Goal: Task Accomplishment & Management: Manage account settings

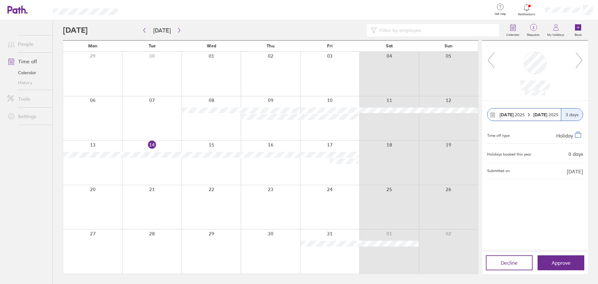
click at [493, 63] on icon at bounding box center [491, 60] width 8 height 17
click at [489, 63] on icon at bounding box center [491, 60] width 8 height 17
click at [555, 260] on span "Approve" at bounding box center [561, 263] width 19 height 6
click at [562, 262] on span "Approve" at bounding box center [561, 263] width 19 height 6
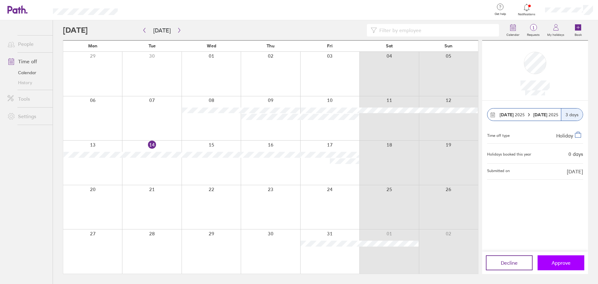
click at [562, 262] on span "Approve" at bounding box center [561, 263] width 19 height 6
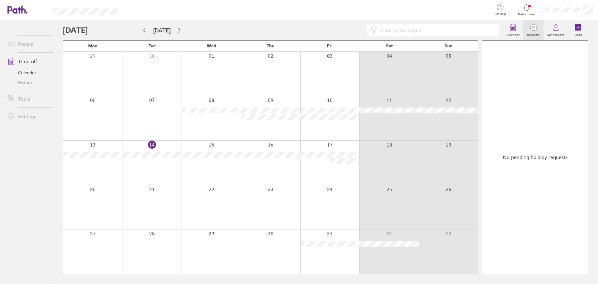
click at [524, 4] on icon at bounding box center [526, 7] width 7 height 7
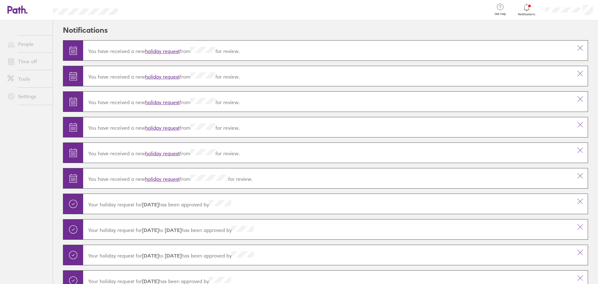
click at [523, 4] on icon at bounding box center [526, 7] width 7 height 7
